Goal: Task Accomplishment & Management: Use online tool/utility

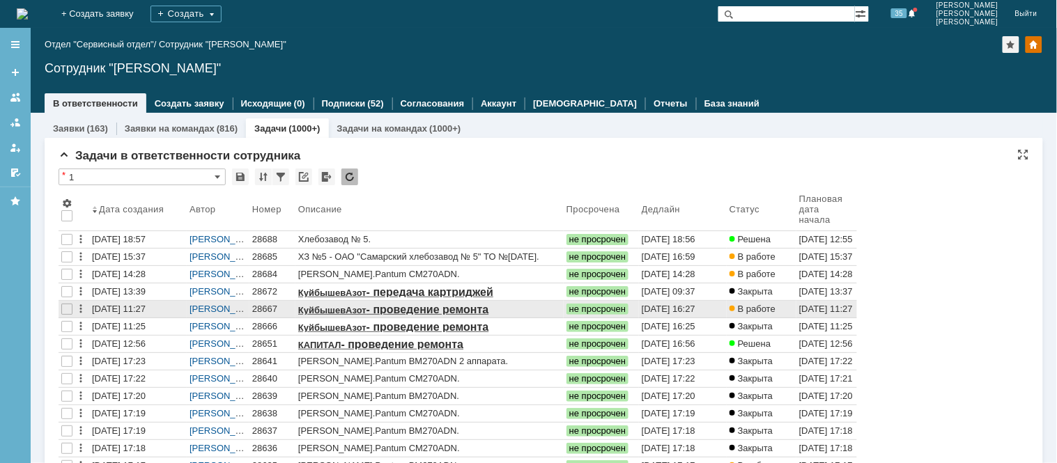
click at [268, 309] on div "28667" at bounding box center [272, 309] width 40 height 11
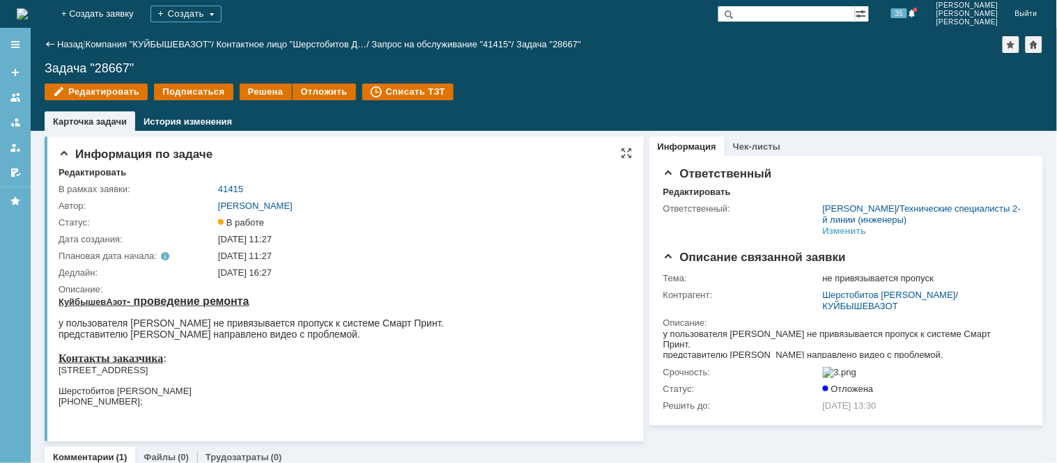
drag, startPoint x: 111, startPoint y: 613, endPoint x: 86, endPoint y: 337, distance: 277.8
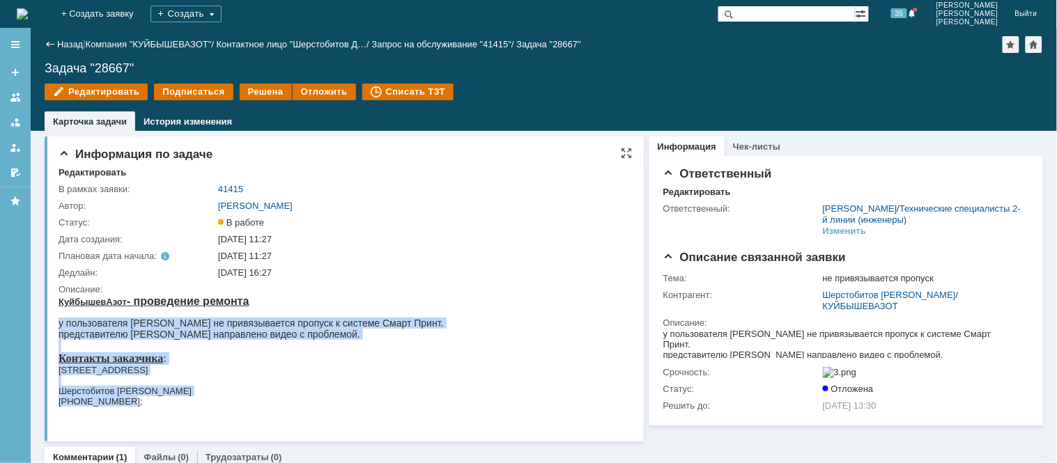
drag, startPoint x: 60, startPoint y: 321, endPoint x: 129, endPoint y: 399, distance: 104.7
click at [129, 399] on body "КуйбышевАзот - проведение ремонта у пользователя [PERSON_NAME] не привязывается…" at bounding box center [250, 361] width 385 height 132
copy body "у пользователя [PERSON_NAME] не привязывается пропуск к системе Смарт Принт. пр…"
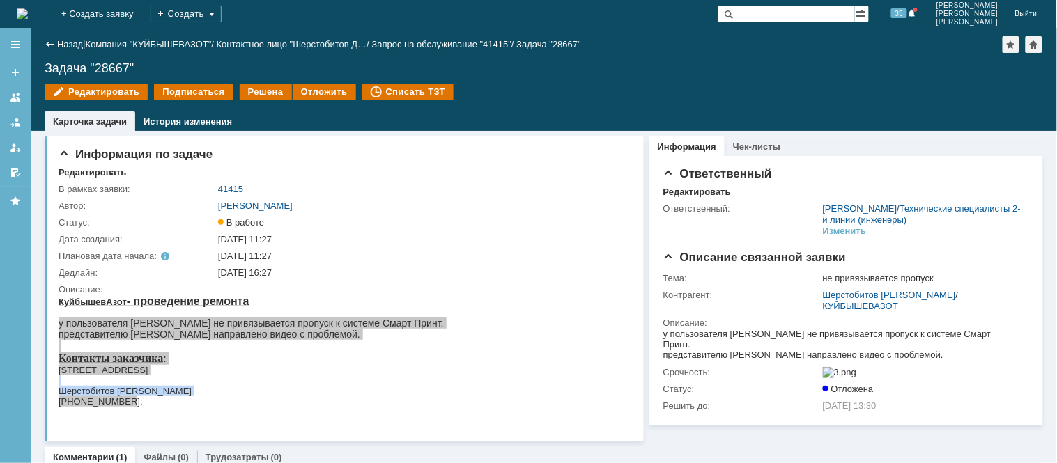
click at [872, 98] on div "Редактировать Подписаться Решена Отложить Списать ТЗТ" at bounding box center [544, 98] width 998 height 29
click at [21, 8] on img at bounding box center [22, 13] width 11 height 11
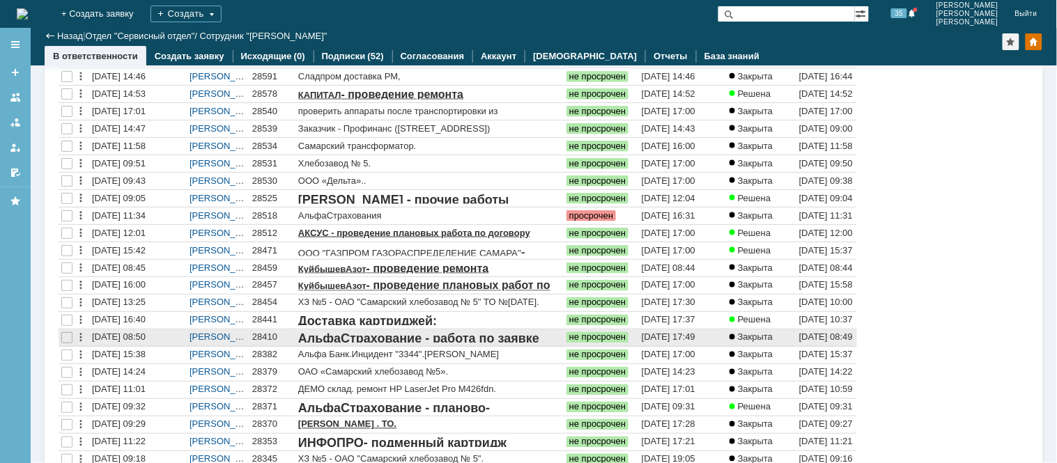
click at [268, 338] on div "28410" at bounding box center [272, 337] width 40 height 11
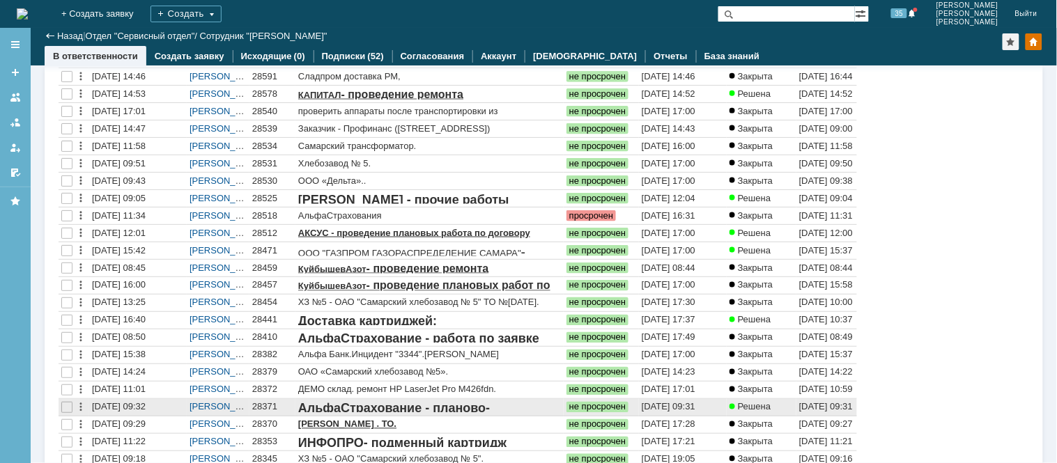
click at [267, 408] on div "28371" at bounding box center [272, 407] width 40 height 11
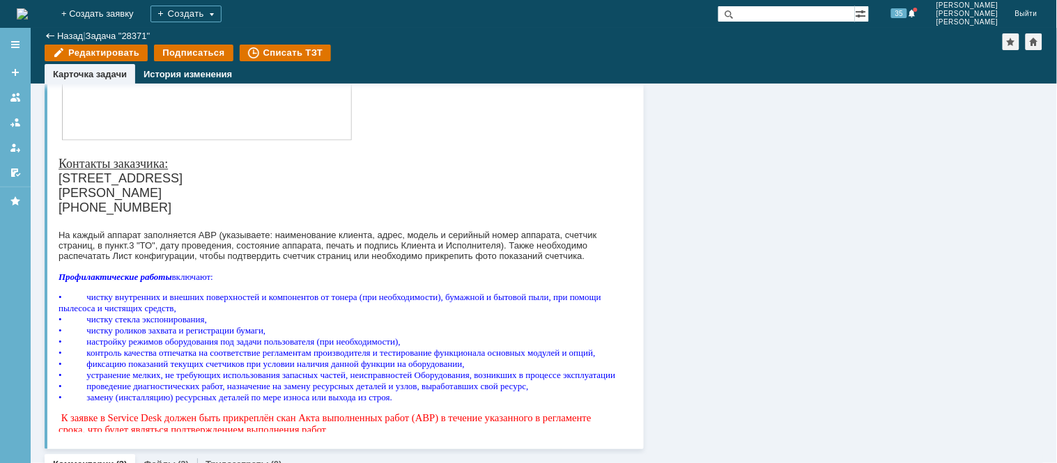
scroll to position [697, 0]
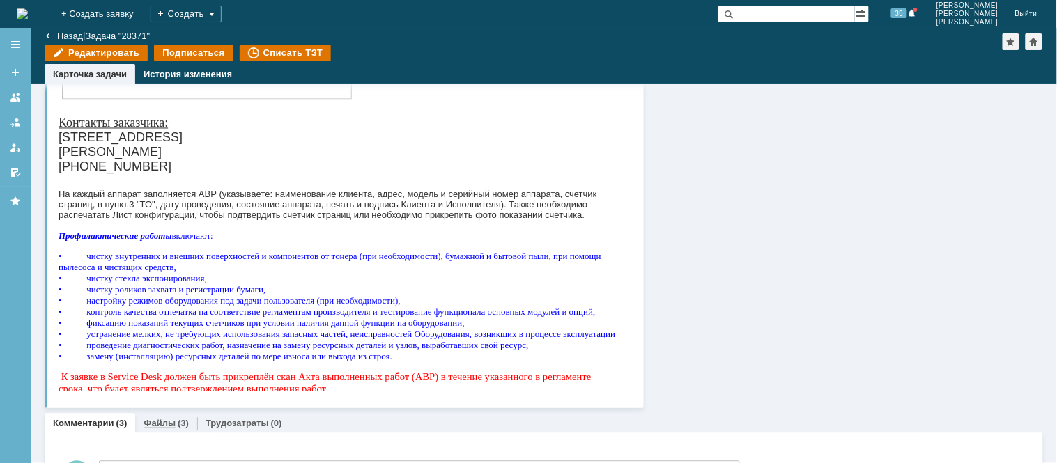
click at [165, 419] on link "Файлы" at bounding box center [160, 424] width 32 height 10
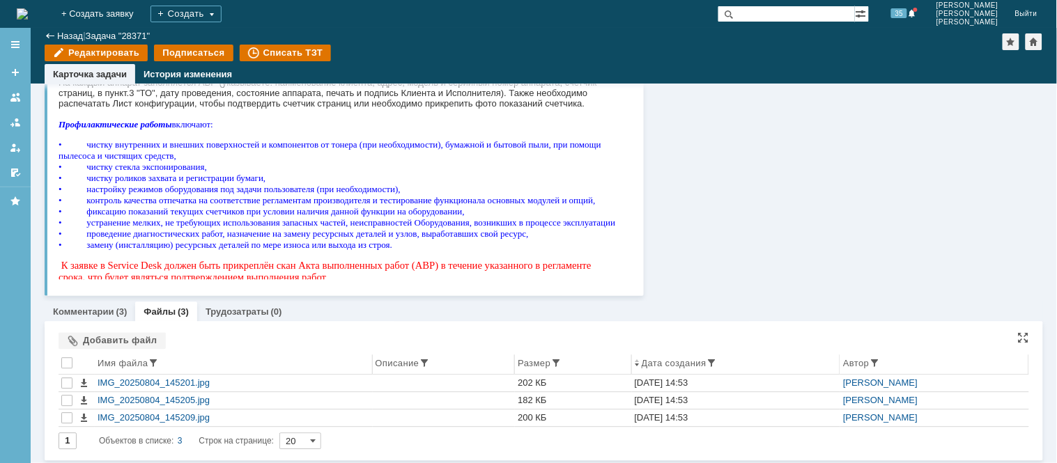
scroll to position [811, 0]
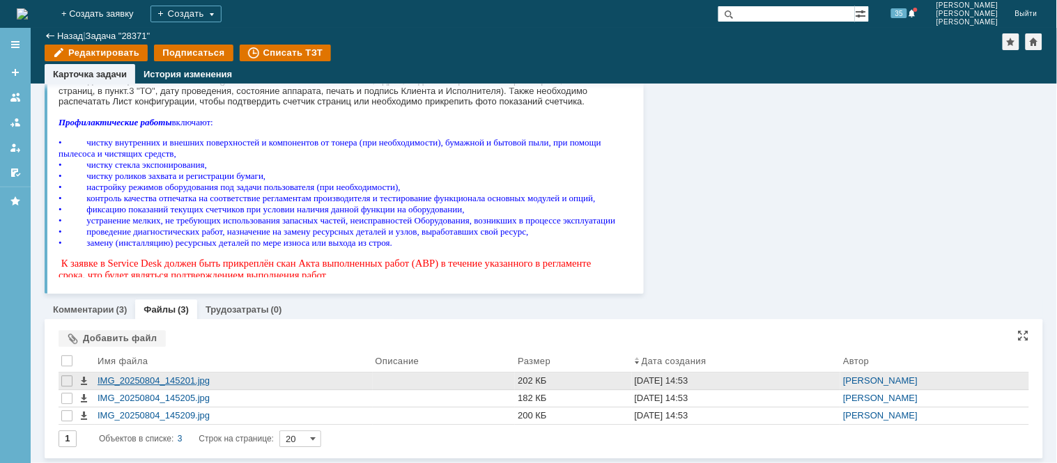
click at [166, 376] on div "IMG_20250804_145201.jpg" at bounding box center [234, 381] width 272 height 11
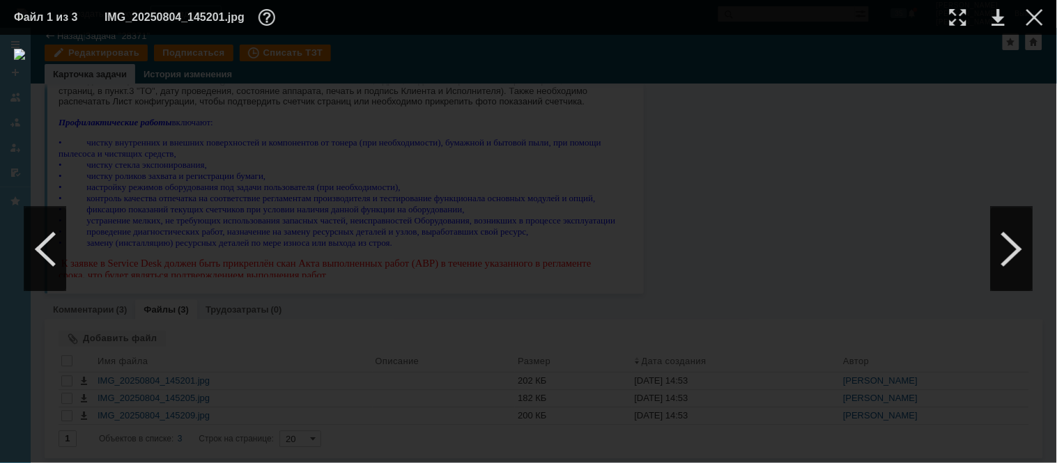
click at [956, 26] on td at bounding box center [947, 17] width 38 height 21
click at [955, 22] on div at bounding box center [958, 17] width 17 height 17
click at [1043, 12] on table "Файл 1 из 3 IMG_20250804_145201.jpg" at bounding box center [528, 17] width 1057 height 35
click at [1042, 13] on div at bounding box center [1034, 17] width 17 height 17
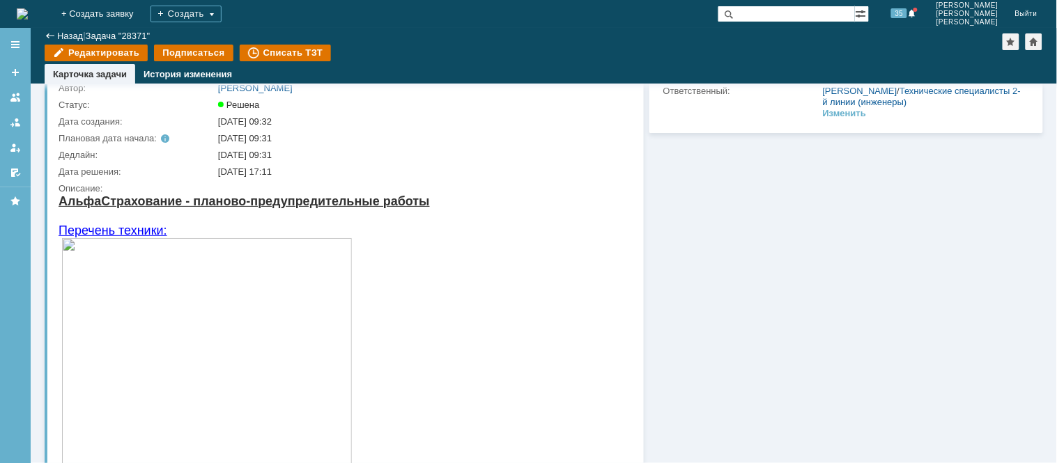
scroll to position [0, 0]
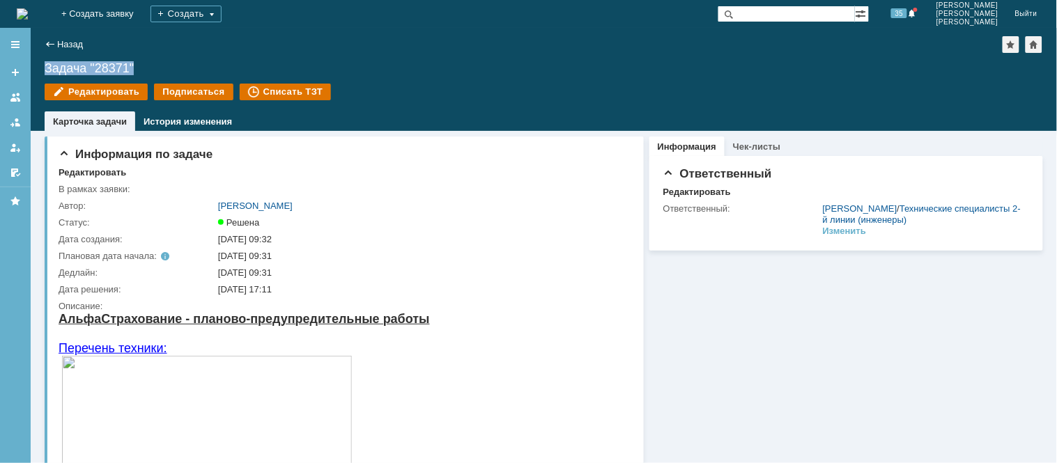
drag, startPoint x: 134, startPoint y: 64, endPoint x: 45, endPoint y: 68, distance: 88.6
click at [45, 68] on div "Задача "28371"" at bounding box center [544, 68] width 998 height 14
copy div "Задача "28371""
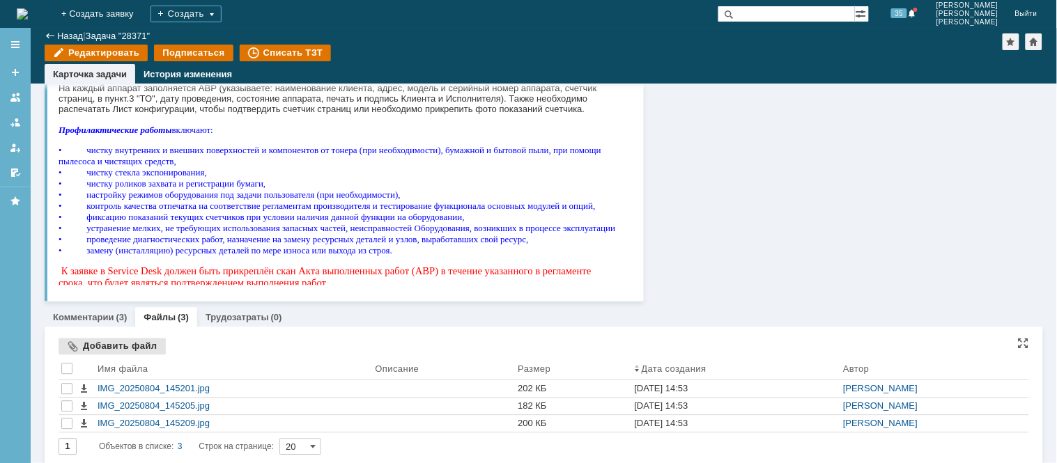
scroll to position [811, 0]
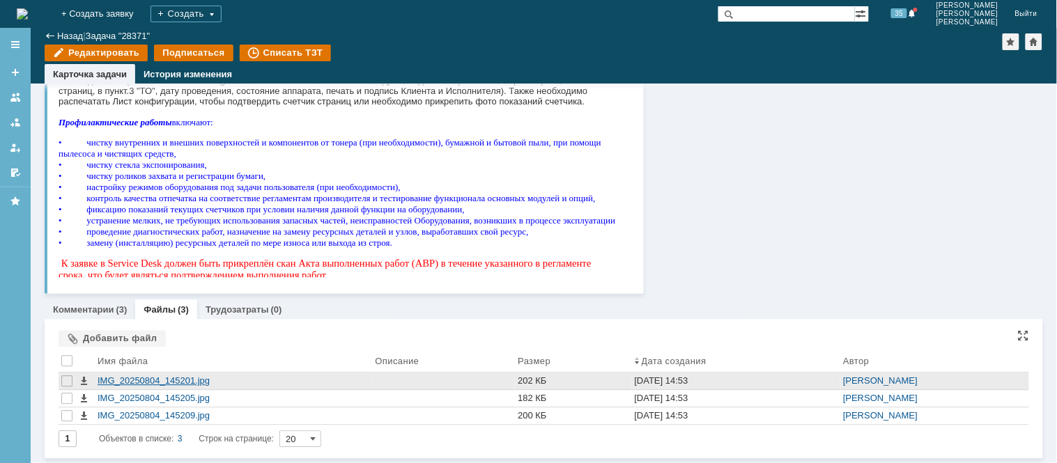
click at [164, 384] on div "IMG_20250804_145201.jpg" at bounding box center [234, 381] width 272 height 11
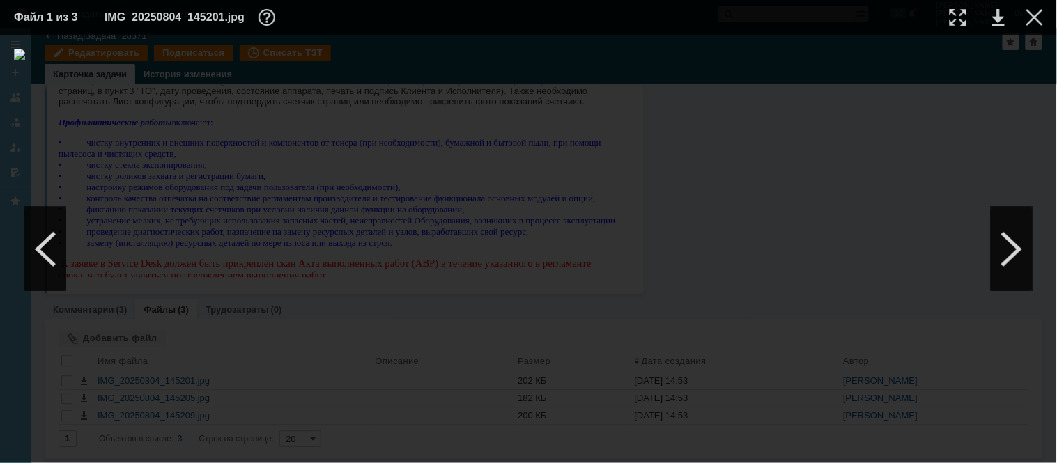
click at [486, 291] on img at bounding box center [528, 249] width 1029 height 401
click at [965, 17] on div at bounding box center [958, 17] width 17 height 17
drag, startPoint x: 544, startPoint y: 461, endPoint x: 662, endPoint y: 462, distance: 117.8
click at [662, 462] on div at bounding box center [528, 249] width 1057 height 429
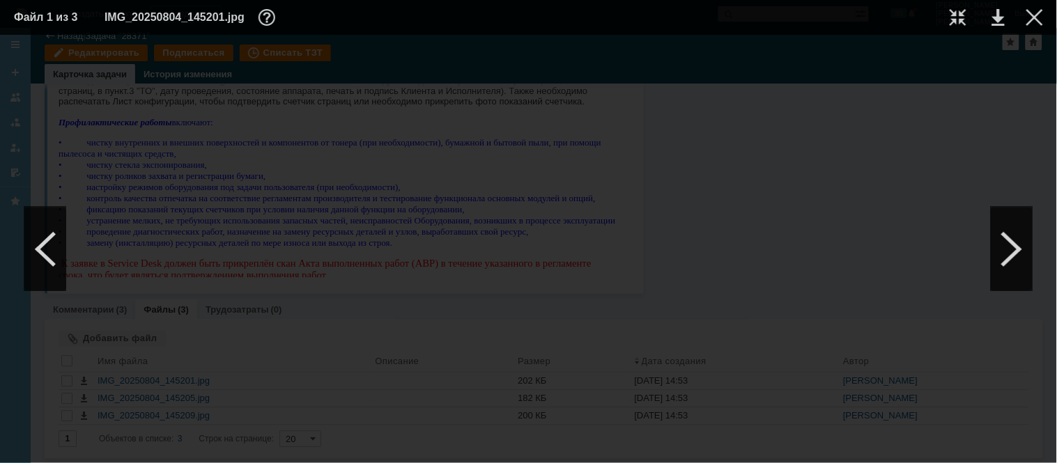
scroll to position [401, 538]
click at [1040, 20] on div at bounding box center [1034, 17] width 17 height 17
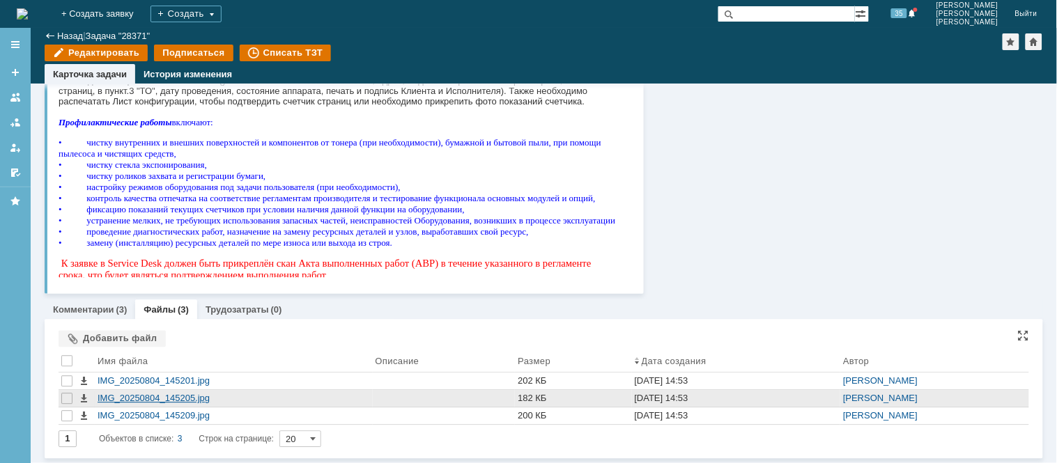
click at [201, 396] on div "IMG_20250804_145205.jpg" at bounding box center [234, 398] width 272 height 11
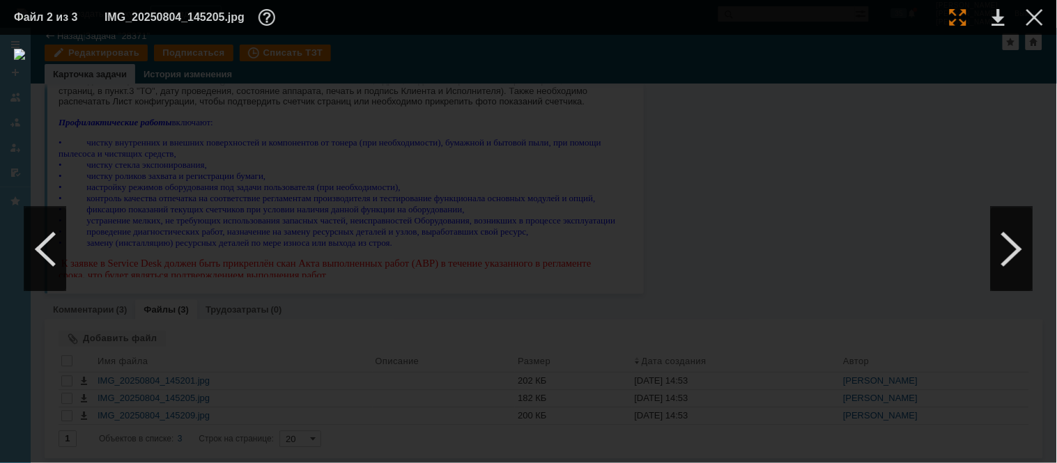
click at [959, 16] on div at bounding box center [958, 17] width 17 height 17
drag, startPoint x: 622, startPoint y: 458, endPoint x: 730, endPoint y: 463, distance: 107.4
click at [730, 463] on html "Идет загрузка, пожалуйста, подождите. На домашнюю + Создать заявку Создать 35 […" at bounding box center [528, 231] width 1057 height 463
click at [1040, 17] on div at bounding box center [1034, 17] width 17 height 17
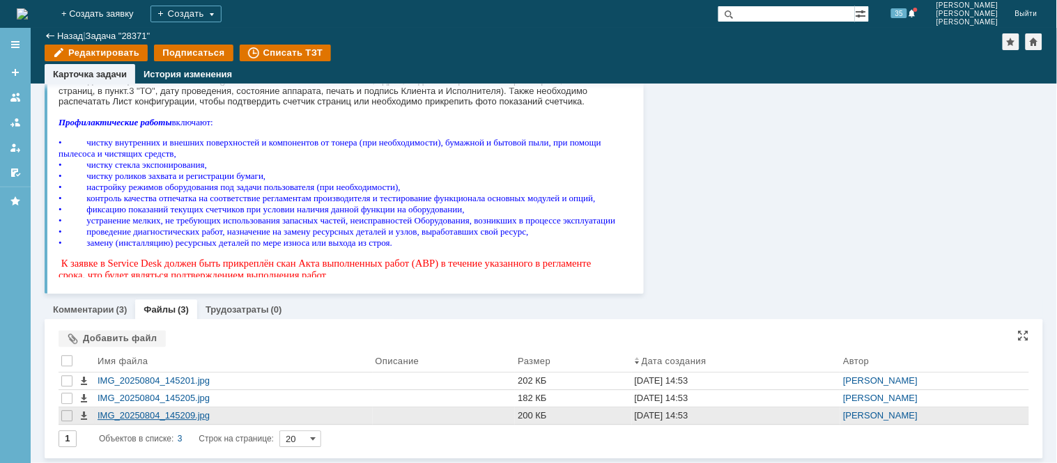
click at [171, 419] on div "IMG_20250804_145209.jpg" at bounding box center [234, 415] width 272 height 11
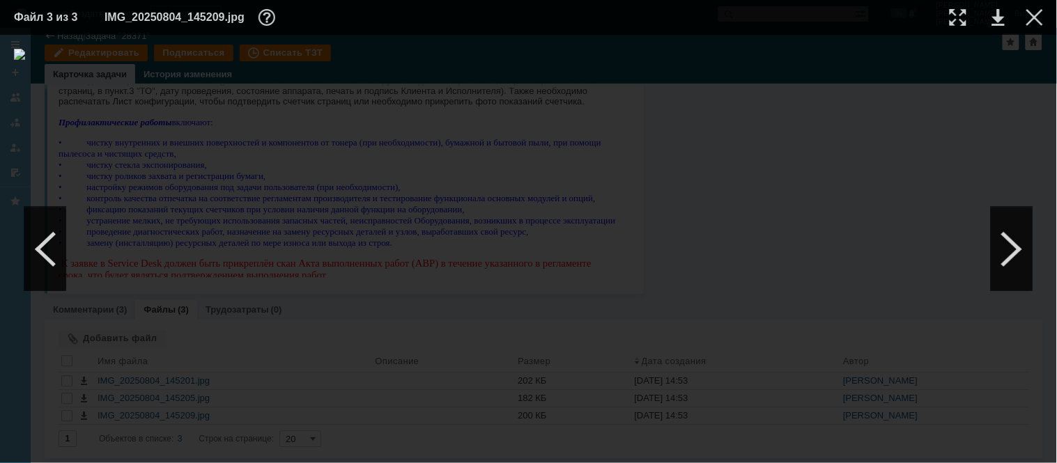
click at [476, 277] on img at bounding box center [528, 249] width 1029 height 401
click at [955, 19] on div at bounding box center [958, 17] width 17 height 17
drag, startPoint x: 639, startPoint y: 456, endPoint x: 740, endPoint y: 451, distance: 101.2
click at [740, 451] on div at bounding box center [528, 249] width 1057 height 429
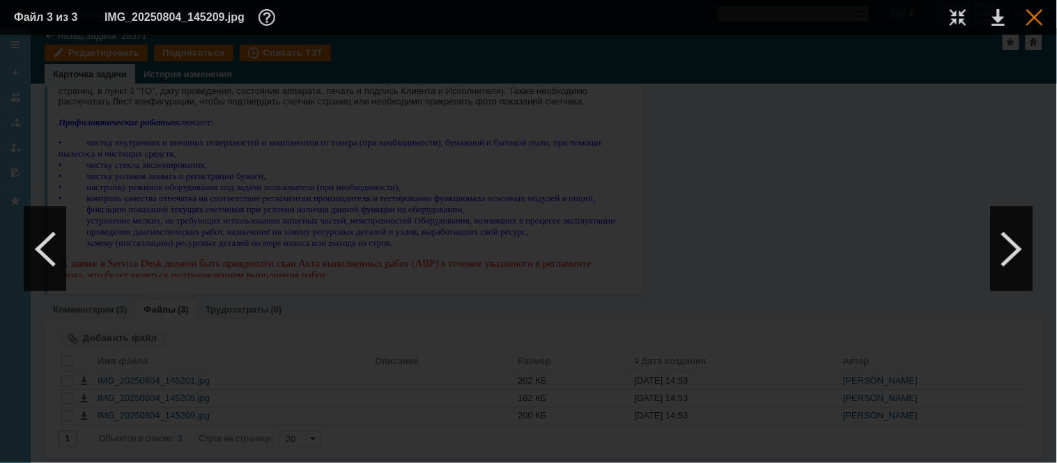
click at [1033, 14] on div at bounding box center [1034, 17] width 17 height 17
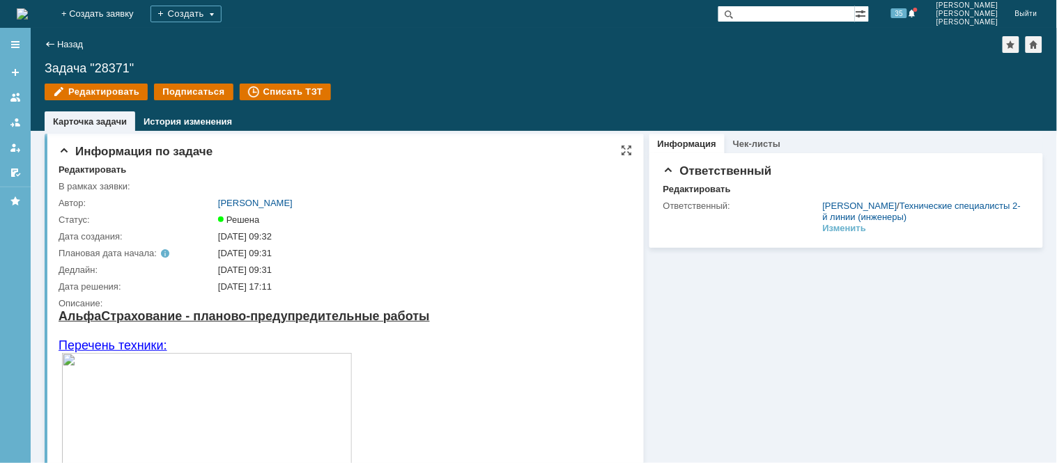
scroll to position [0, 0]
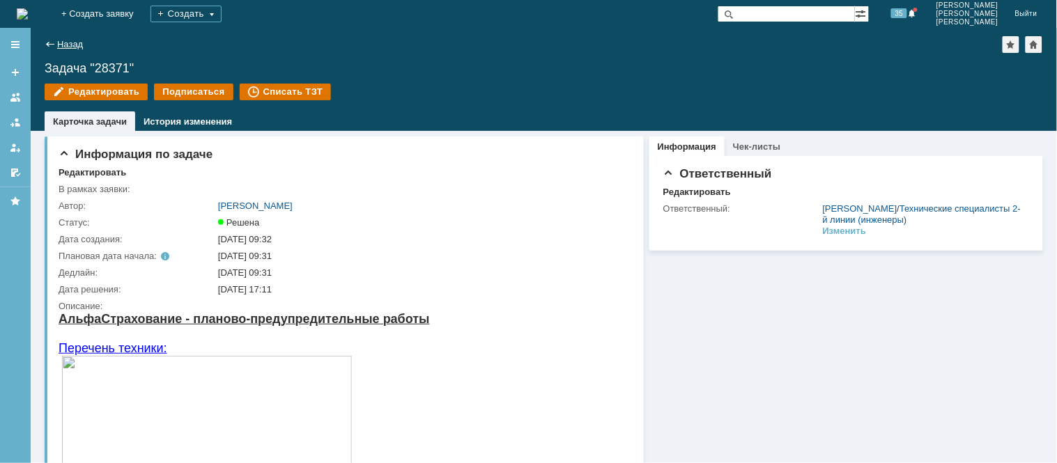
click at [68, 46] on link "Назад" at bounding box center [70, 44] width 26 height 10
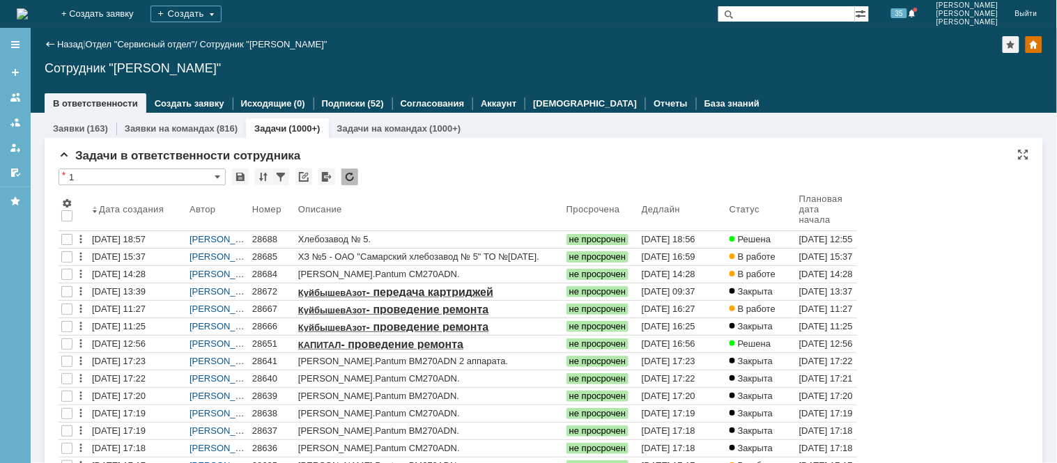
click at [964, 178] on div "* 1" at bounding box center [544, 178] width 971 height 18
